Goal: Use online tool/utility: Utilize a website feature to perform a specific function

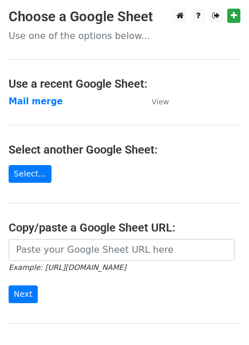
scroll to position [65, 0]
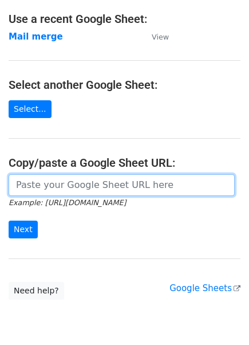
click at [73, 186] on input "url" at bounding box center [122, 185] width 227 height 22
paste input "[URL][DOMAIN_NAME]"
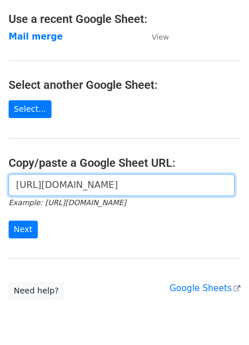
scroll to position [0, 341]
type input "https://docs.google.com/spreadsheets/d/15XMlOzaN1vr6r3AIVcPO4R35eGf3mO04gfEZg5y…"
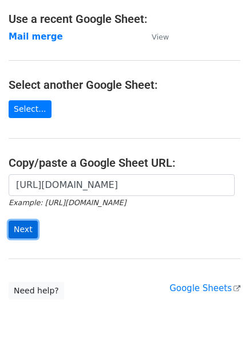
scroll to position [0, 0]
click at [26, 224] on input "Next" at bounding box center [23, 230] width 29 height 18
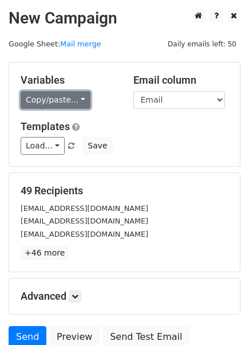
click at [46, 99] on link "Copy/paste..." at bounding box center [56, 100] width 70 height 18
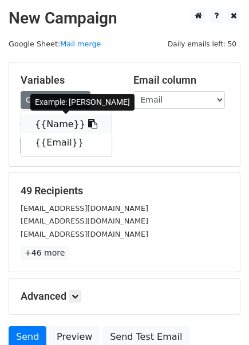
click at [48, 125] on link "{{Name}}" at bounding box center [66, 124] width 91 height 18
